Goal: Task Accomplishment & Management: Manage account settings

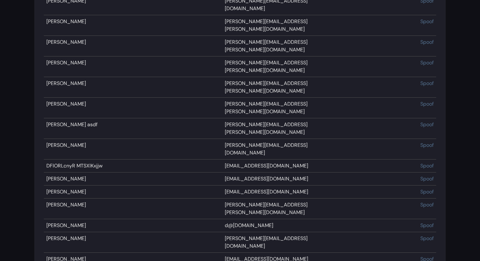
scroll to position [2000, 0]
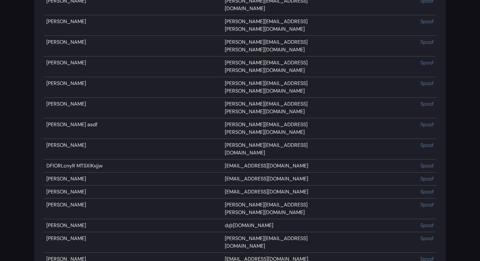
scroll to position [1982, 0]
